Goal: Find specific page/section: Find specific page/section

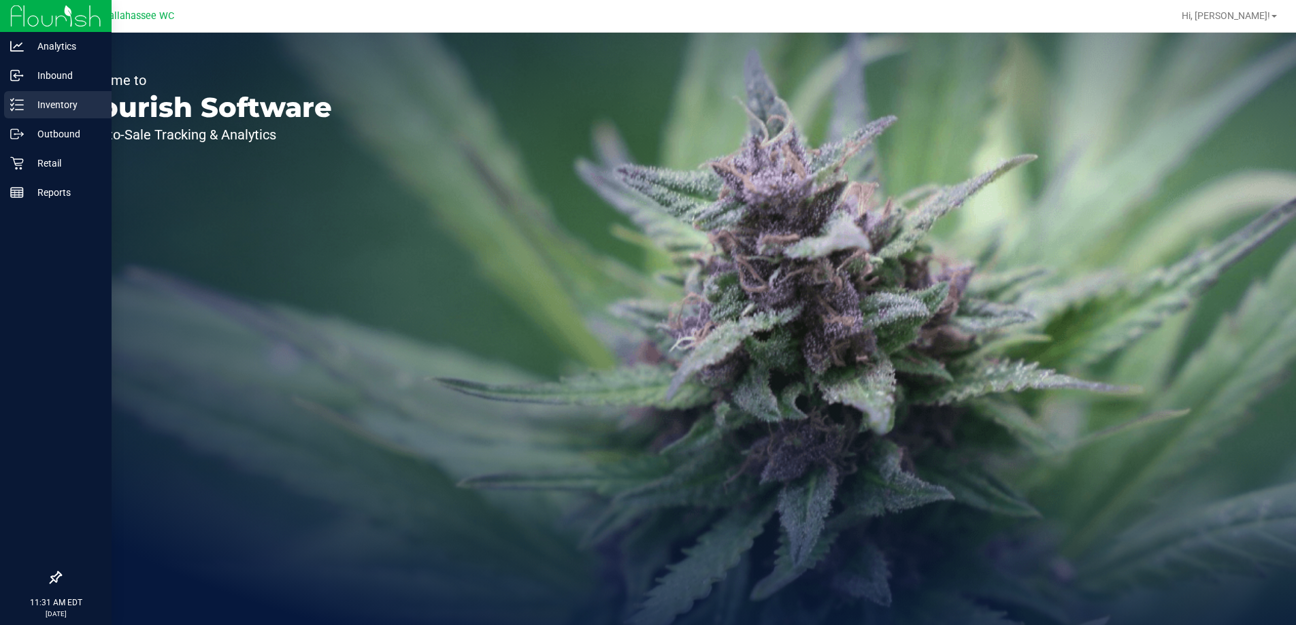
click at [56, 107] on p "Inventory" at bounding box center [65, 105] width 82 height 16
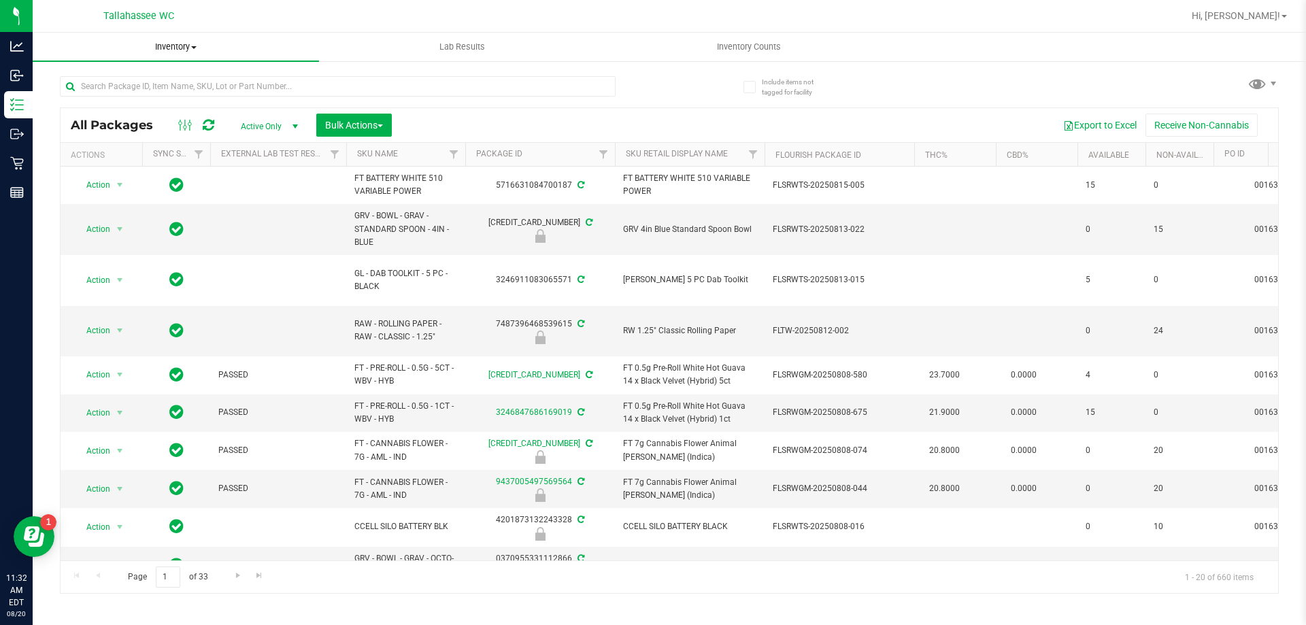
click at [193, 50] on span "Inventory" at bounding box center [176, 47] width 286 height 12
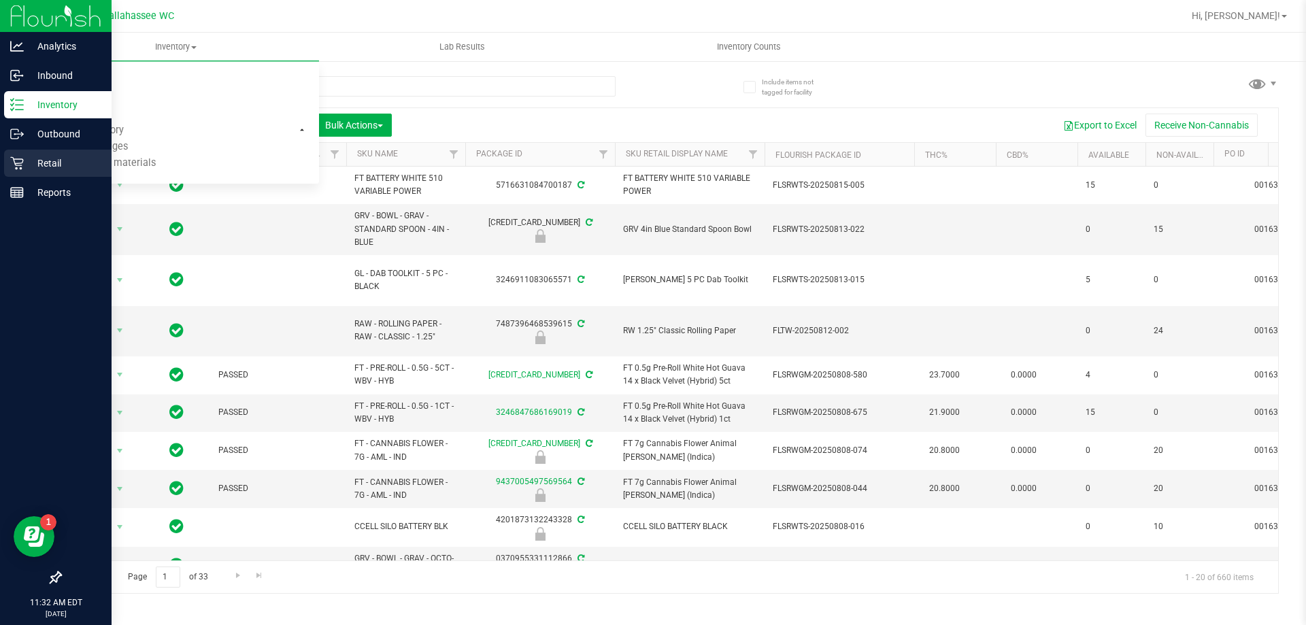
click at [61, 163] on p "Retail" at bounding box center [65, 163] width 82 height 16
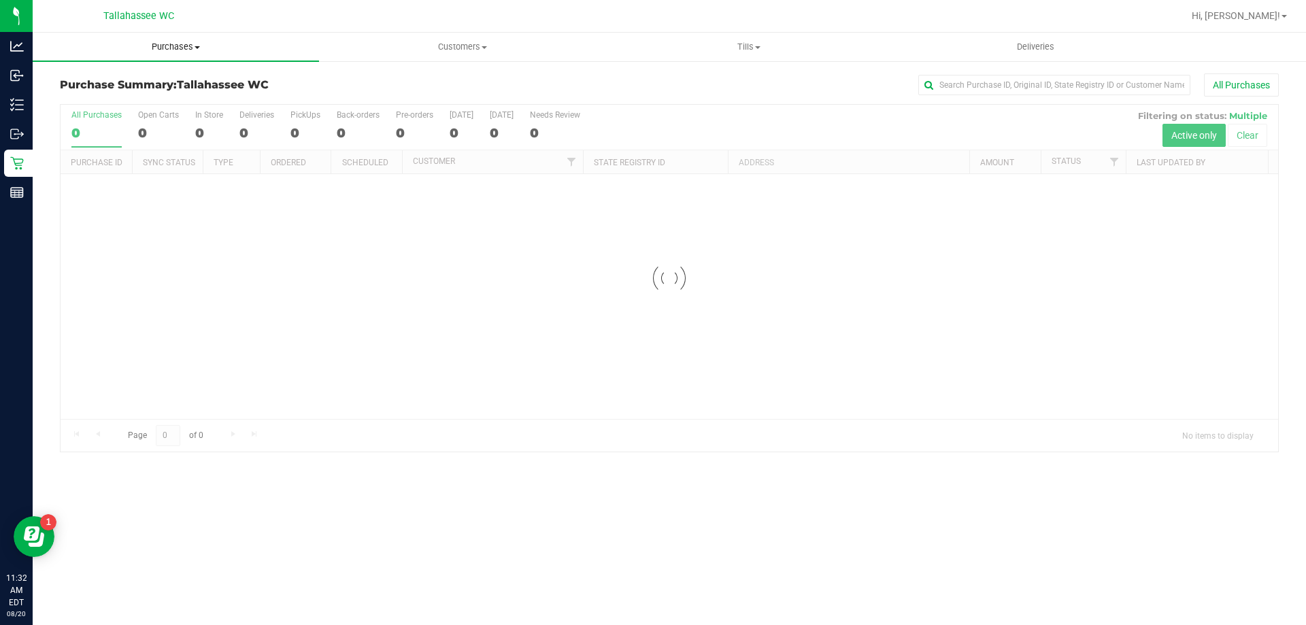
click at [188, 41] on span "Purchases" at bounding box center [176, 47] width 286 height 12
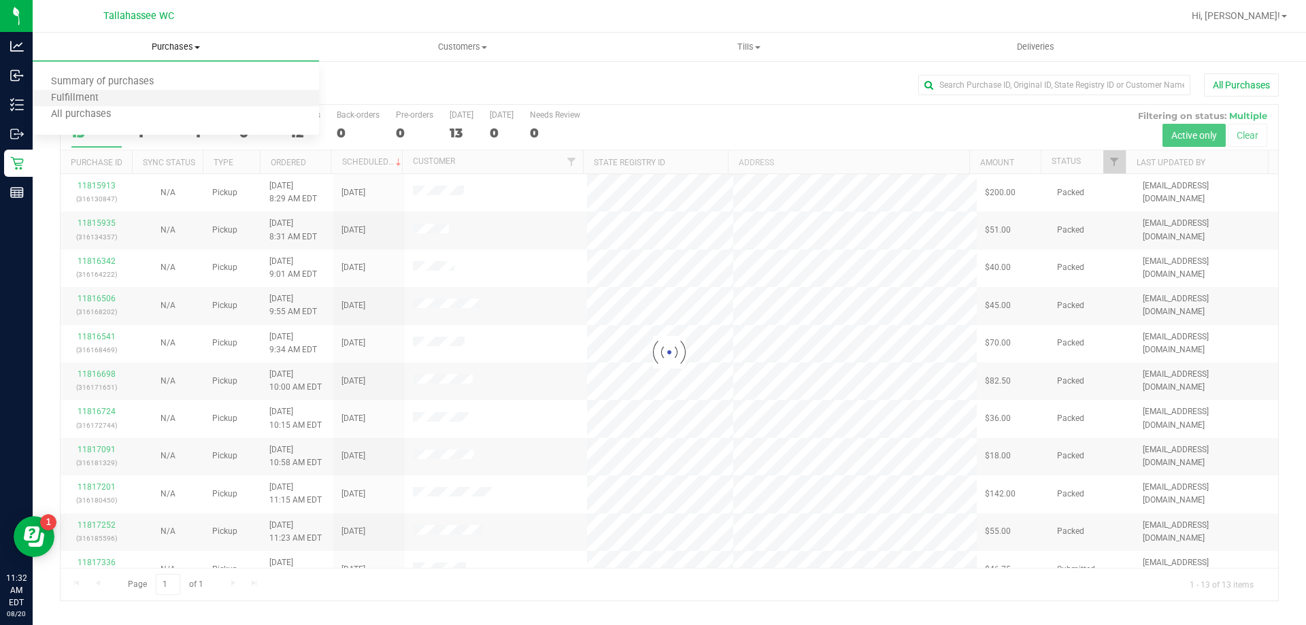
click at [90, 91] on li "Fulfillment" at bounding box center [176, 98] width 286 height 16
